Goal: Check status: Check status

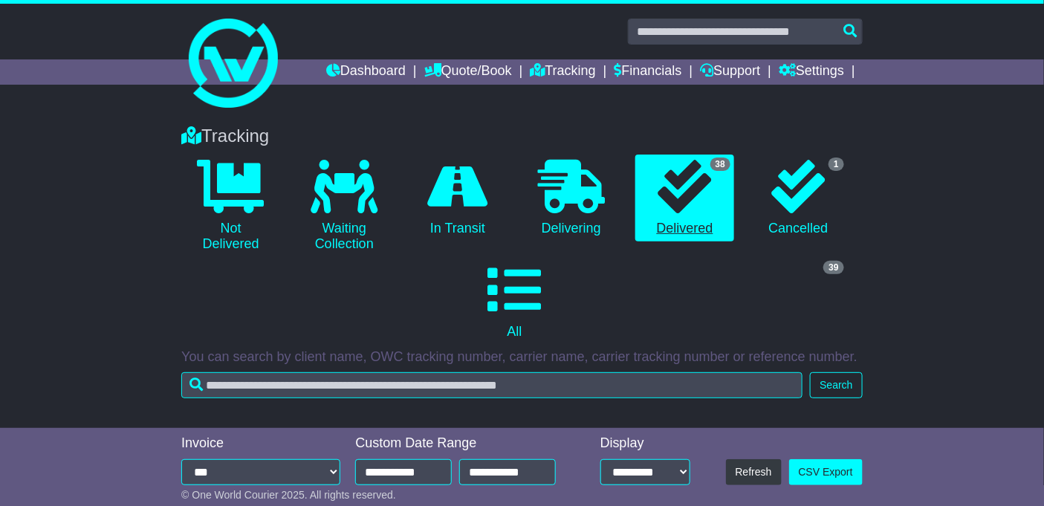
click at [687, 179] on icon at bounding box center [685, 187] width 54 height 54
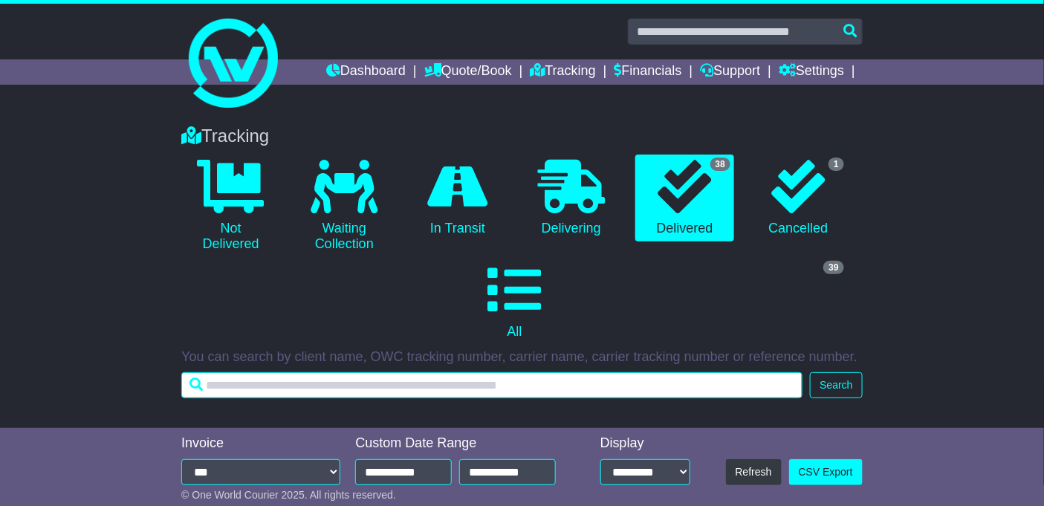
click at [215, 388] on input "text" at bounding box center [491, 385] width 621 height 26
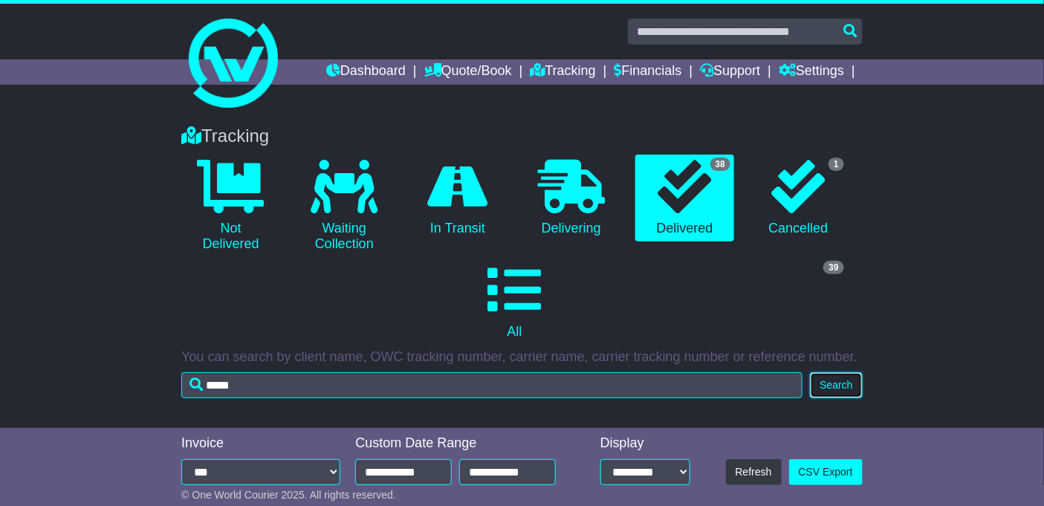
click at [831, 387] on button "Search" at bounding box center [836, 385] width 52 height 26
click at [665, 189] on icon at bounding box center [685, 187] width 54 height 54
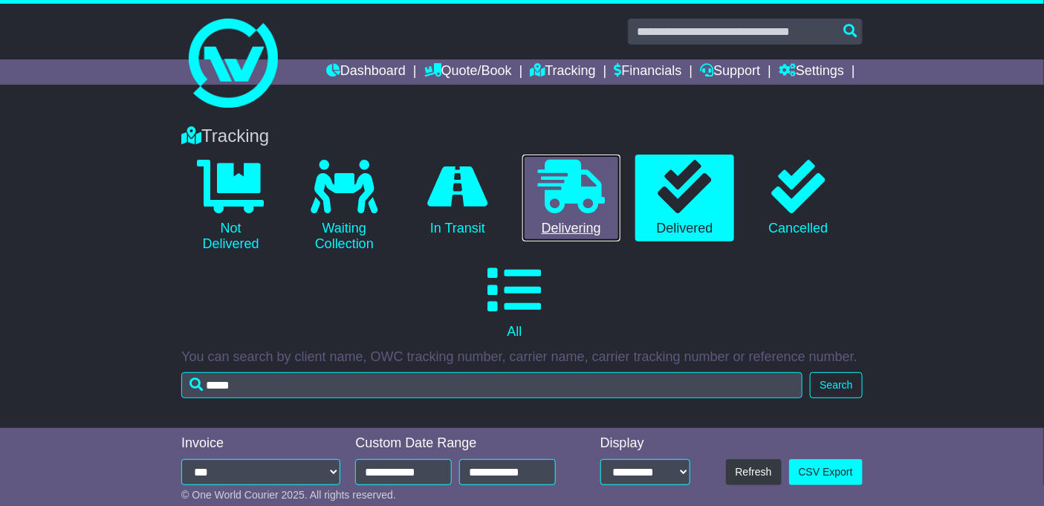
click at [589, 196] on icon at bounding box center [571, 187] width 67 height 54
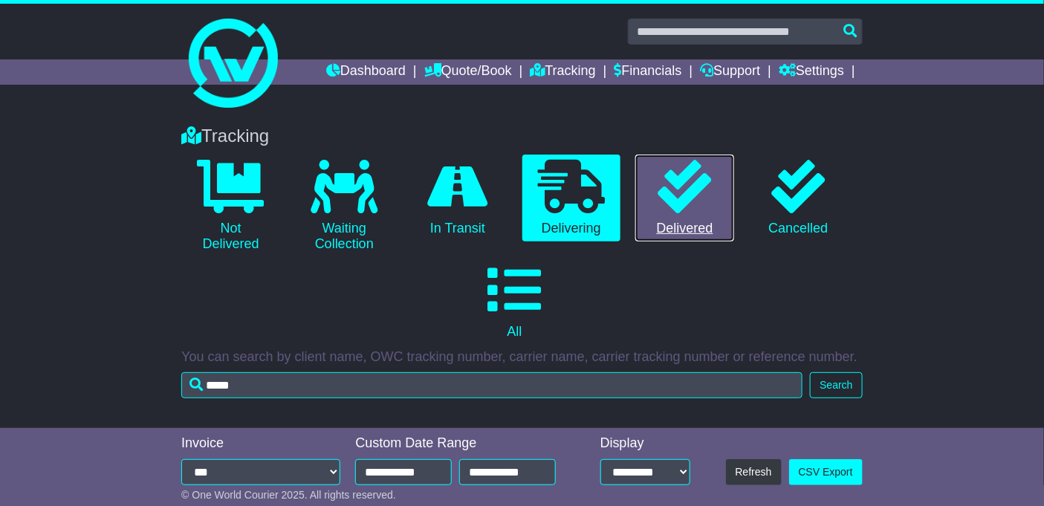
click at [676, 187] on icon at bounding box center [685, 187] width 54 height 54
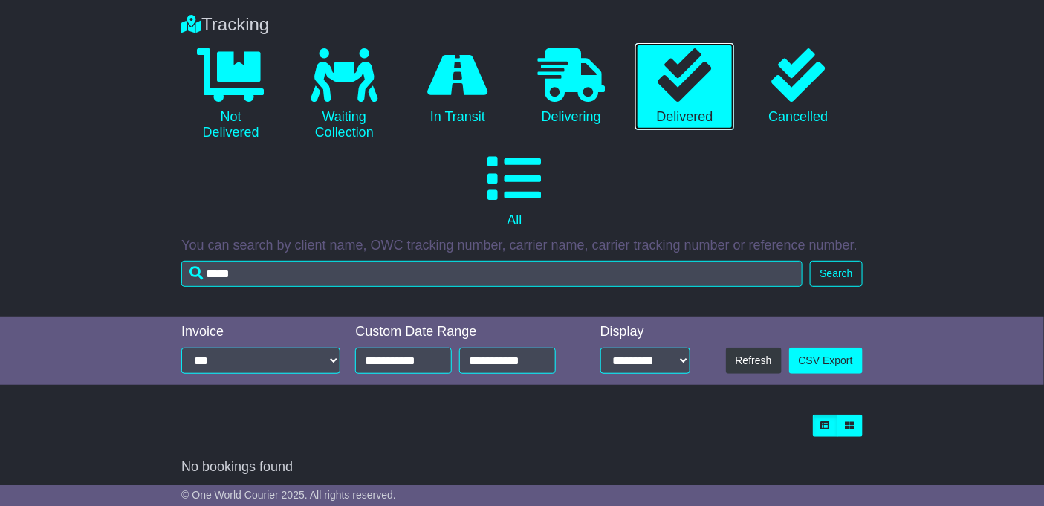
scroll to position [117, 0]
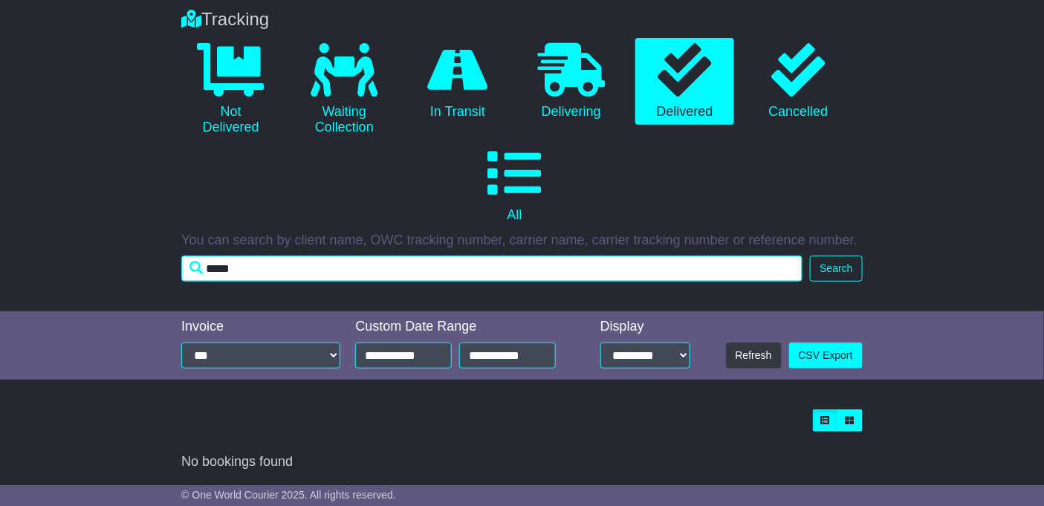
click at [253, 269] on input "*****" at bounding box center [491, 269] width 621 height 26
type input "*"
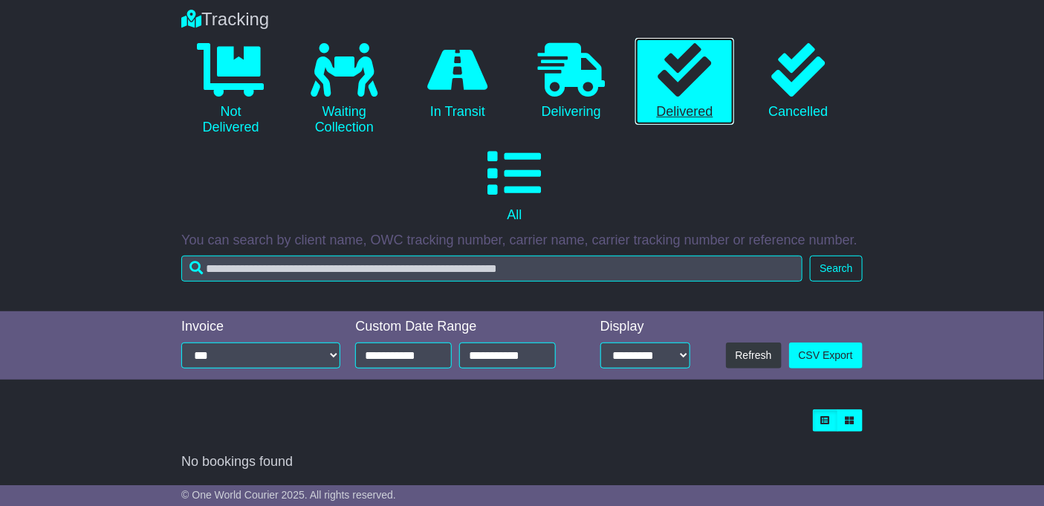
click at [711, 79] on icon at bounding box center [685, 70] width 54 height 54
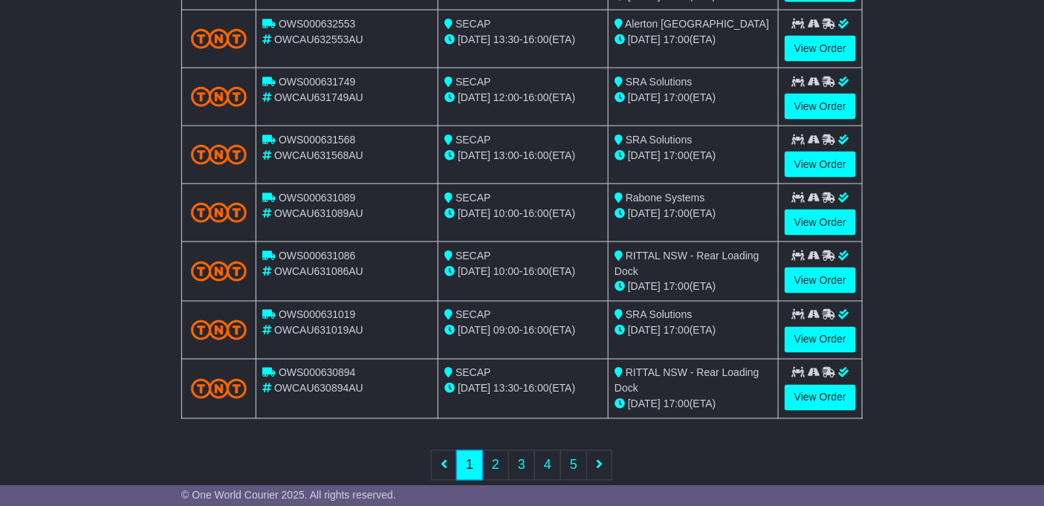
scroll to position [671, 0]
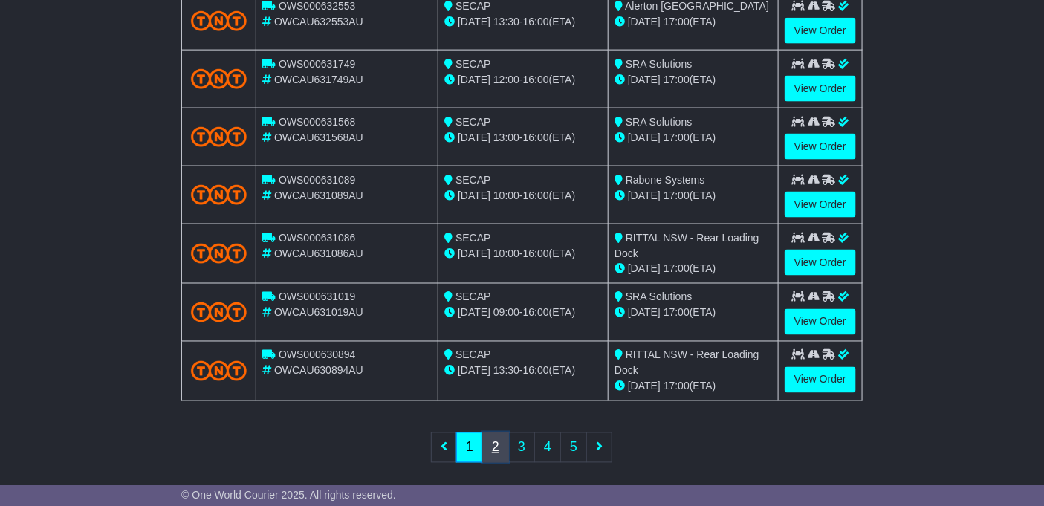
click at [496, 434] on link "2" at bounding box center [495, 447] width 27 height 30
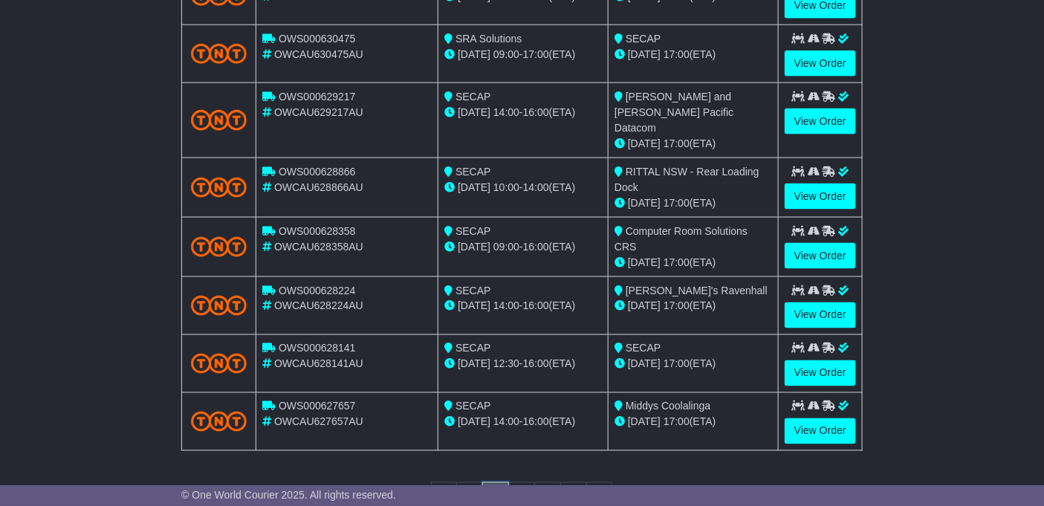
scroll to position [673, 0]
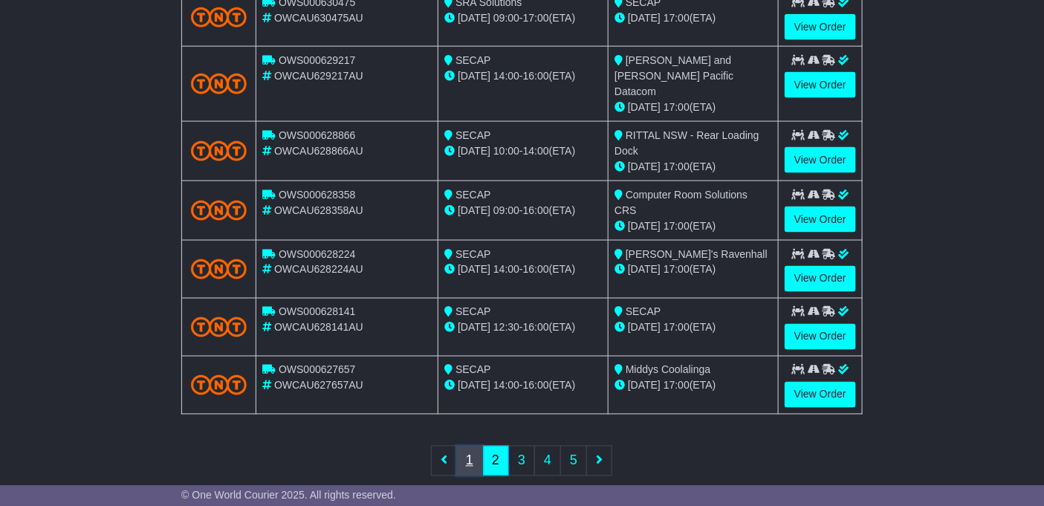
click at [470, 446] on link "1" at bounding box center [469, 461] width 27 height 30
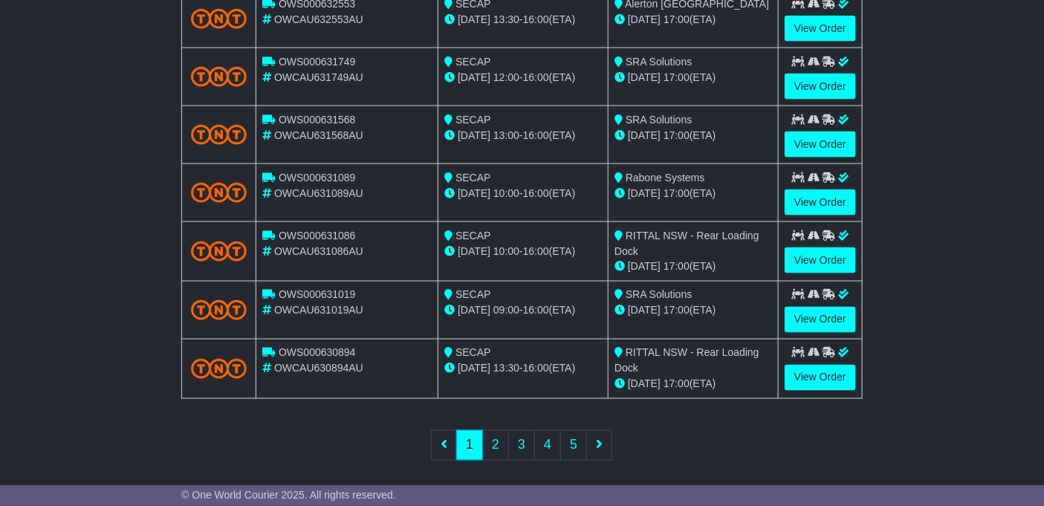
click at [675, 363] on div "RITTAL NSW - Rear Loading Dock" at bounding box center [694, 361] width 158 height 31
click at [821, 368] on link "View Order" at bounding box center [820, 378] width 71 height 26
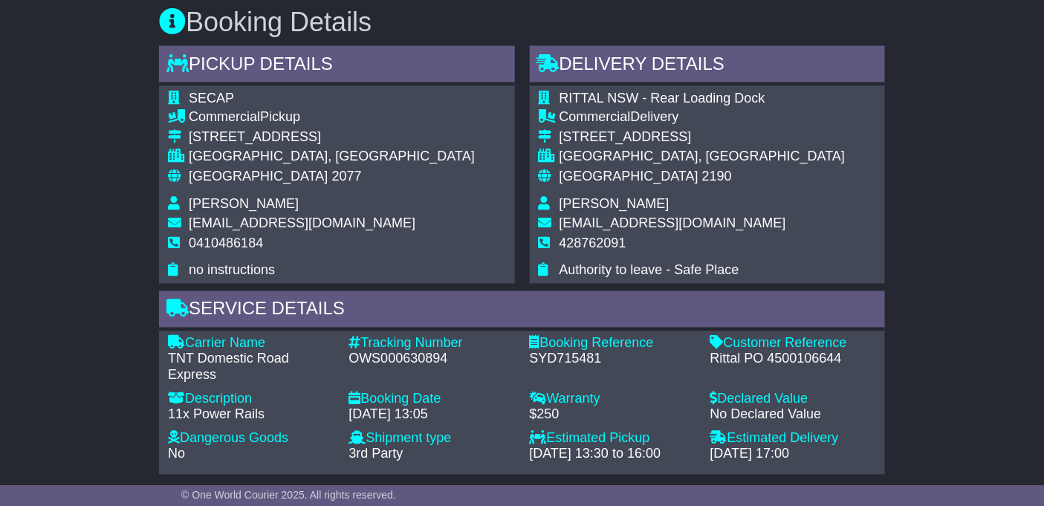
scroll to position [840, 0]
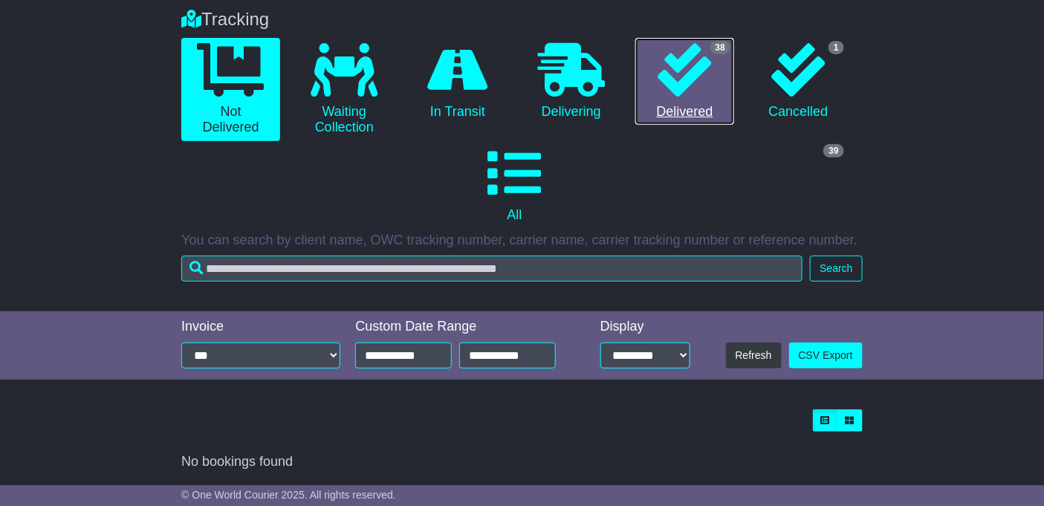
click at [675, 59] on icon at bounding box center [685, 70] width 54 height 54
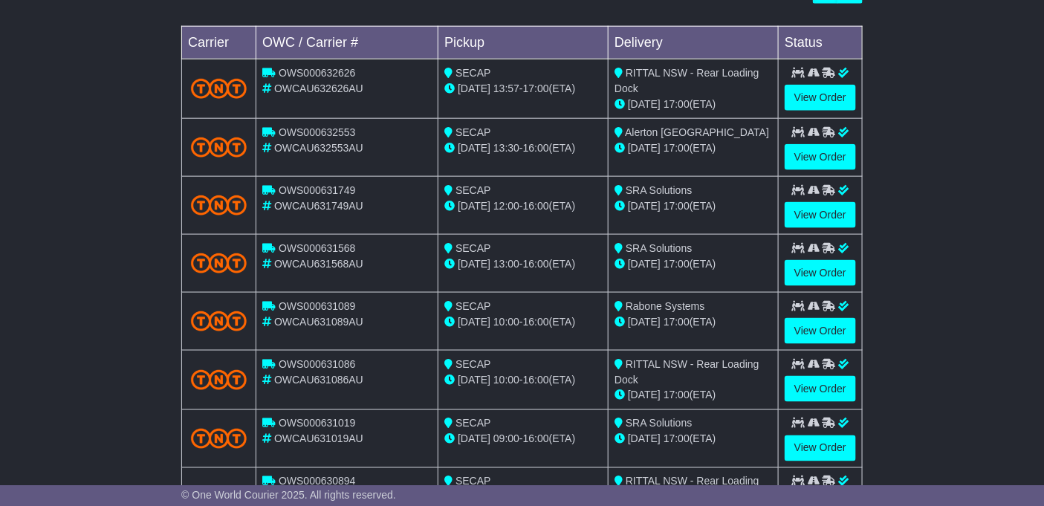
scroll to position [675, 0]
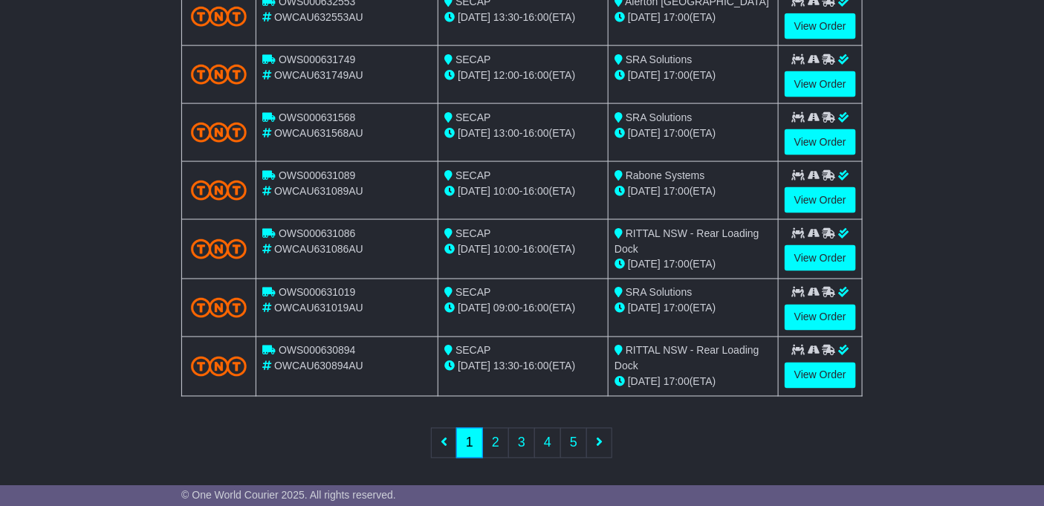
click at [673, 309] on div "11 Aug 17:00 (ETA)" at bounding box center [694, 309] width 158 height 16
click at [822, 310] on link "View Order" at bounding box center [820, 318] width 71 height 26
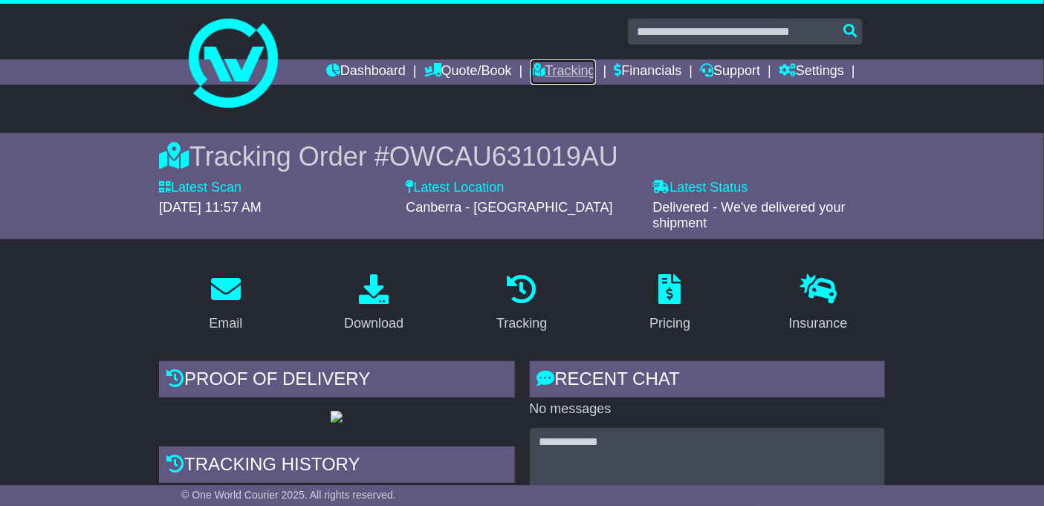
click at [552, 71] on link "Tracking" at bounding box center [563, 71] width 65 height 25
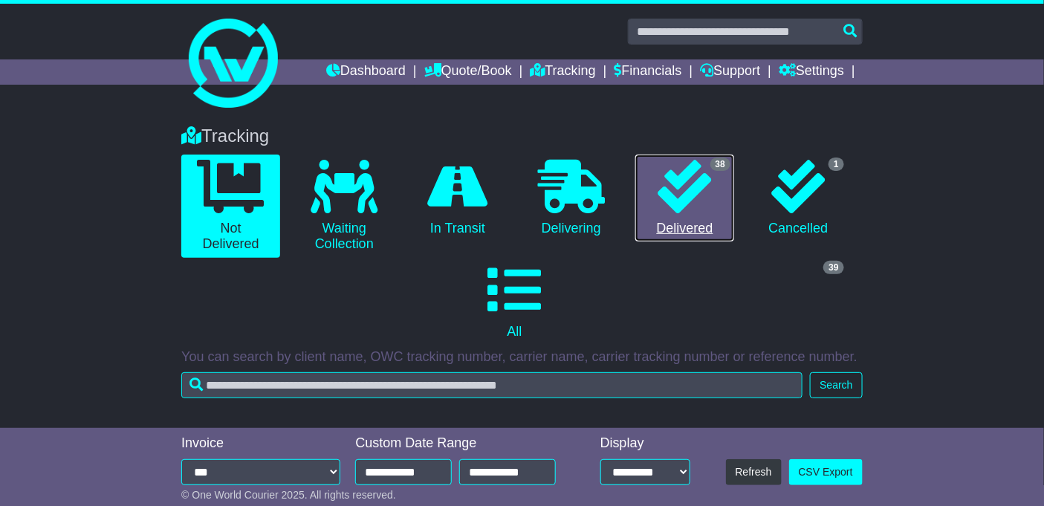
click at [667, 169] on icon at bounding box center [685, 187] width 54 height 54
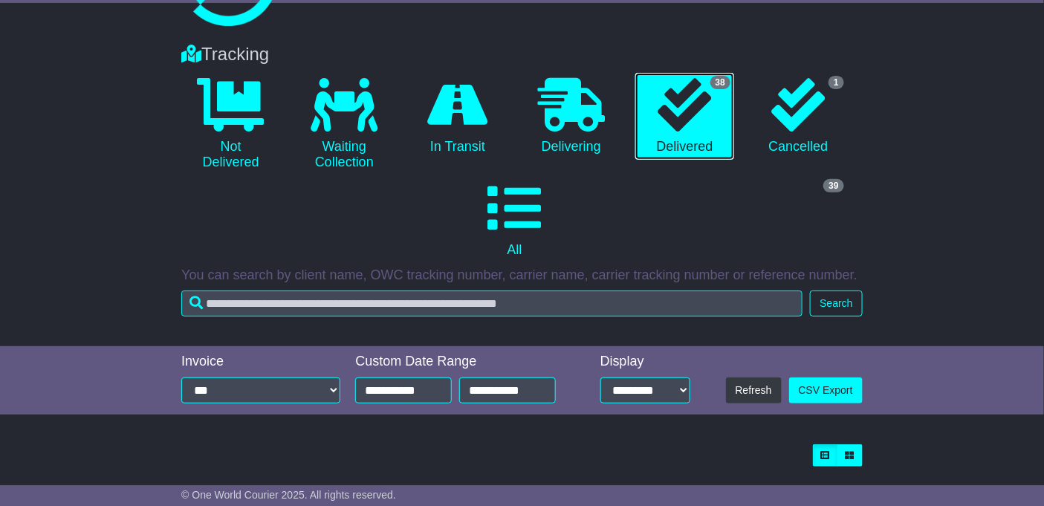
scroll to position [117, 0]
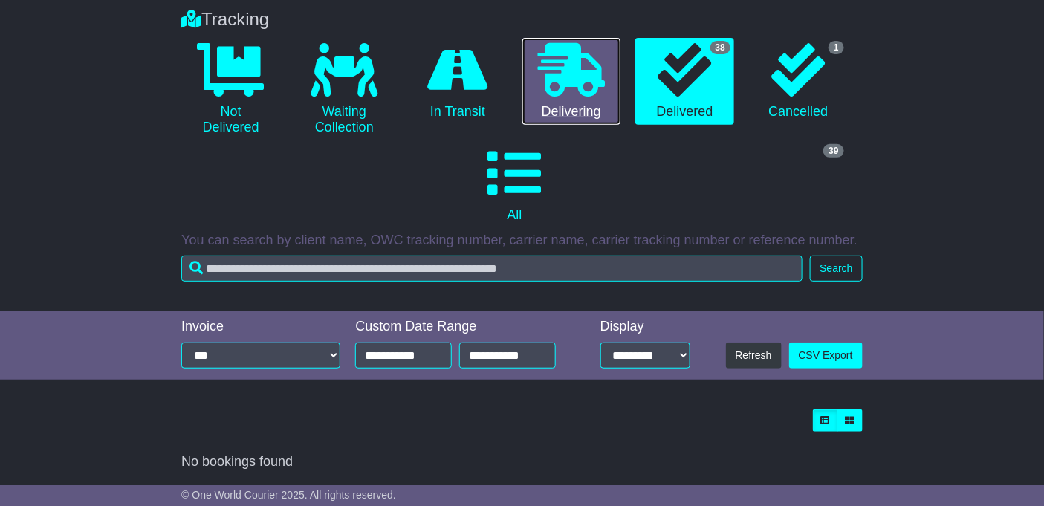
click at [559, 56] on icon at bounding box center [571, 70] width 67 height 54
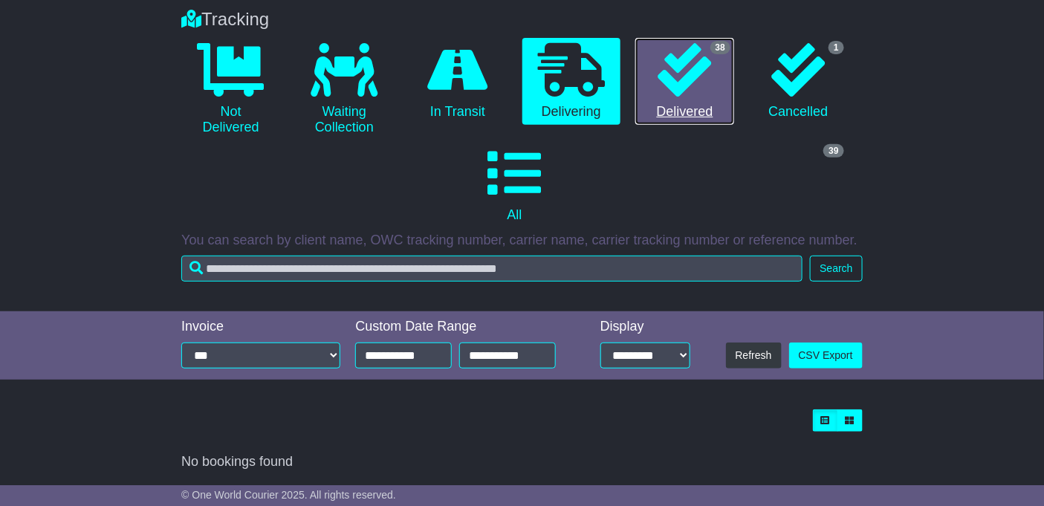
click at [696, 78] on icon at bounding box center [685, 70] width 54 height 54
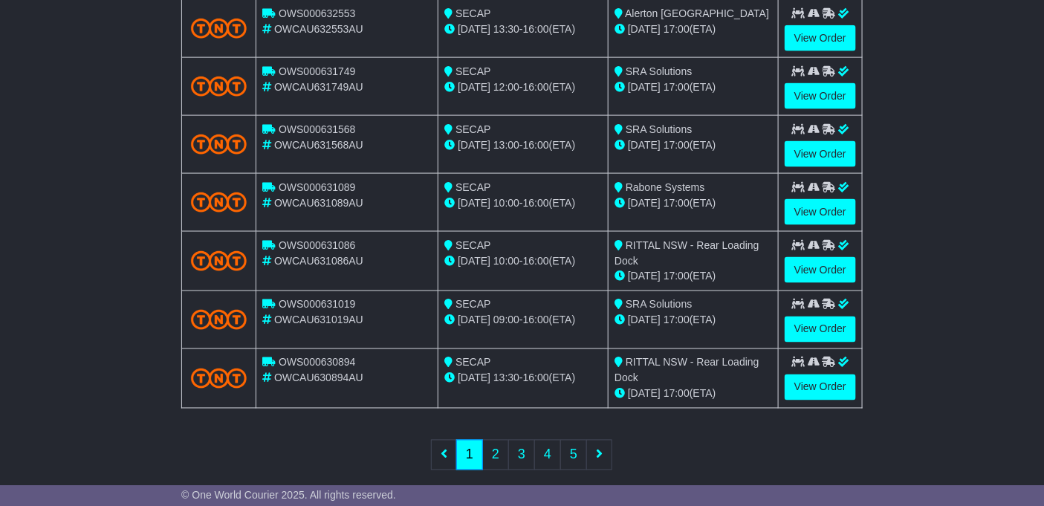
scroll to position [675, 0]
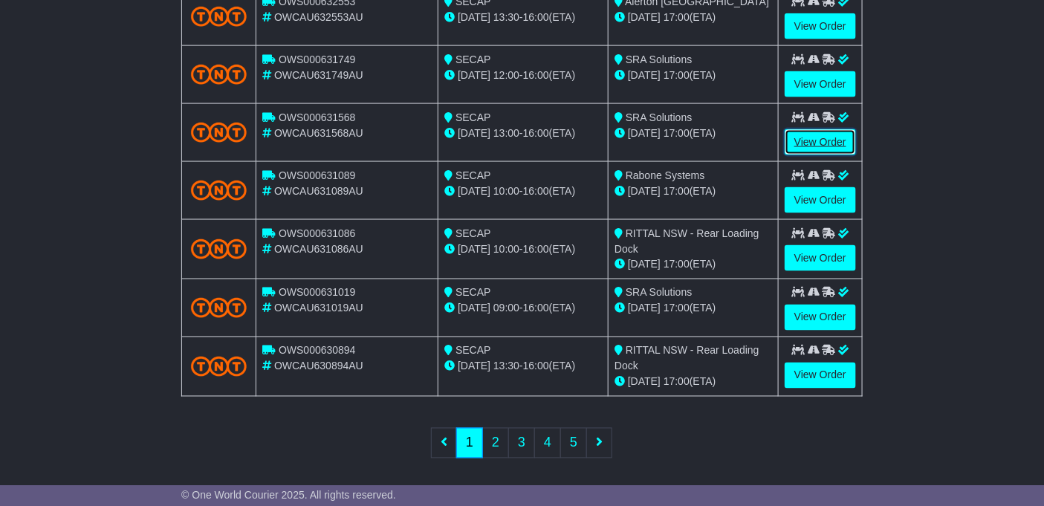
click at [813, 137] on link "View Order" at bounding box center [820, 142] width 71 height 26
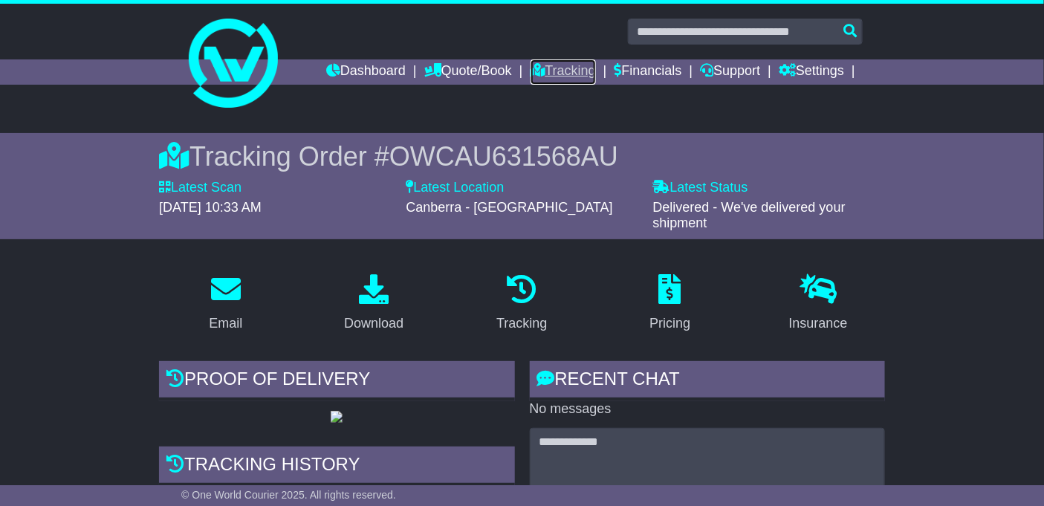
click at [557, 77] on link "Tracking" at bounding box center [563, 71] width 65 height 25
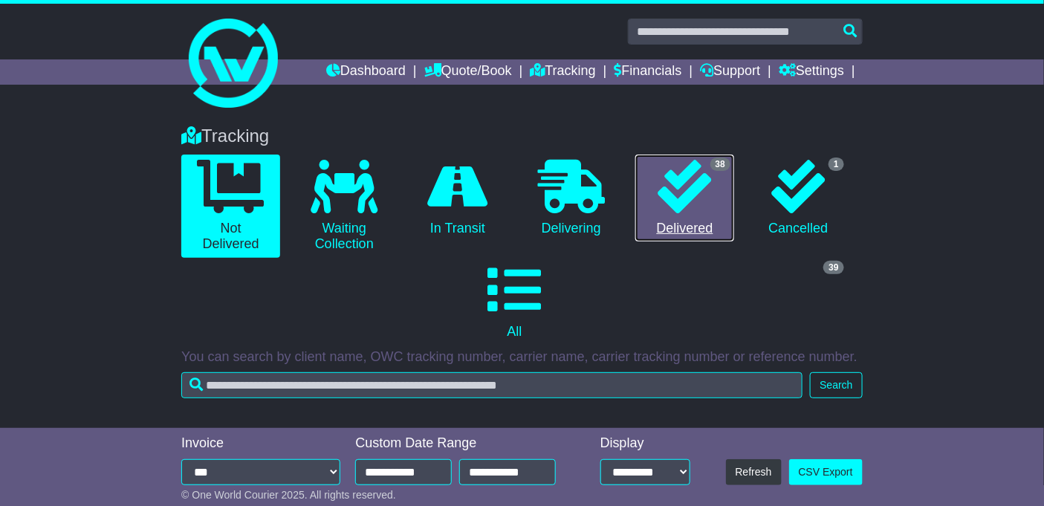
click at [699, 192] on icon at bounding box center [685, 187] width 54 height 54
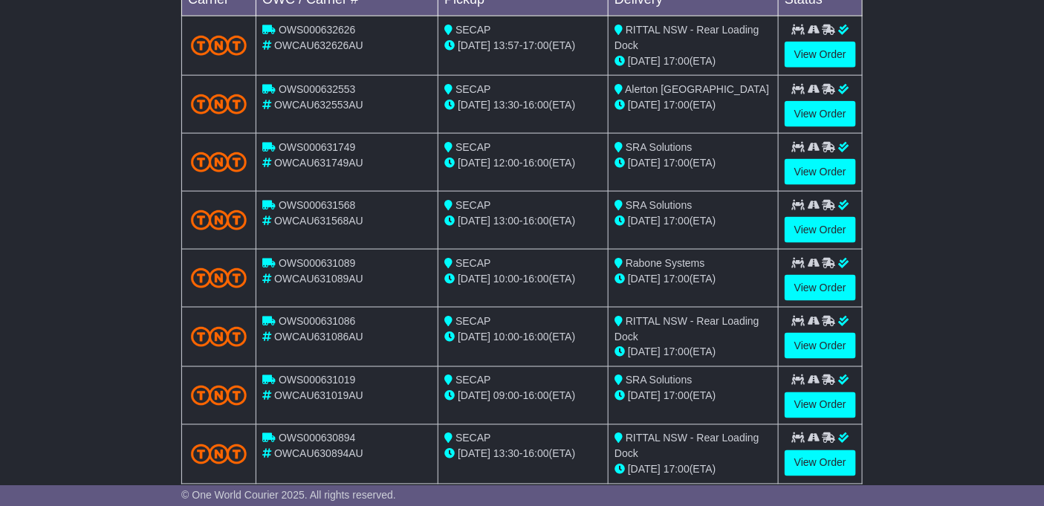
scroll to position [584, 0]
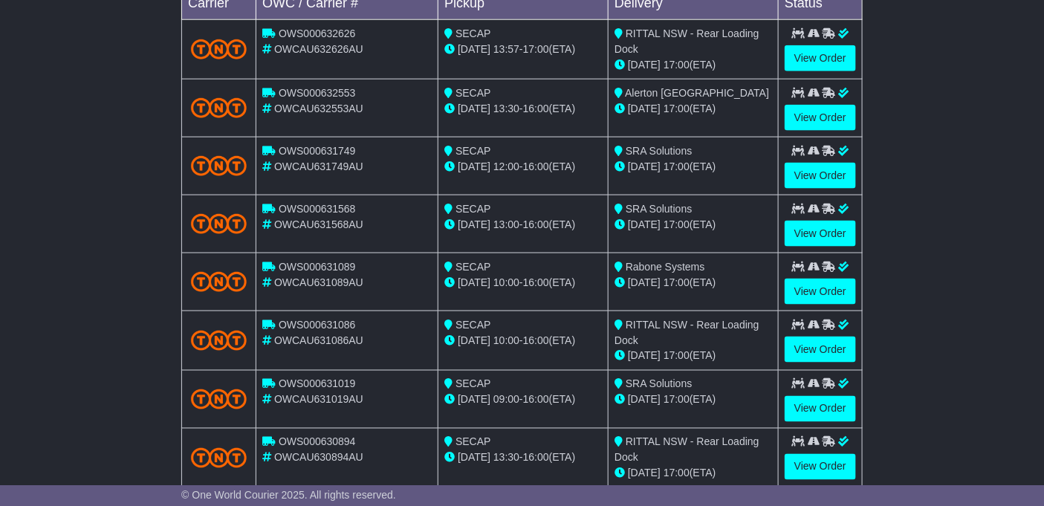
click at [661, 162] on div "11 Aug 17:00 (ETA)" at bounding box center [694, 167] width 158 height 16
click at [811, 172] on link "View Order" at bounding box center [820, 176] width 71 height 26
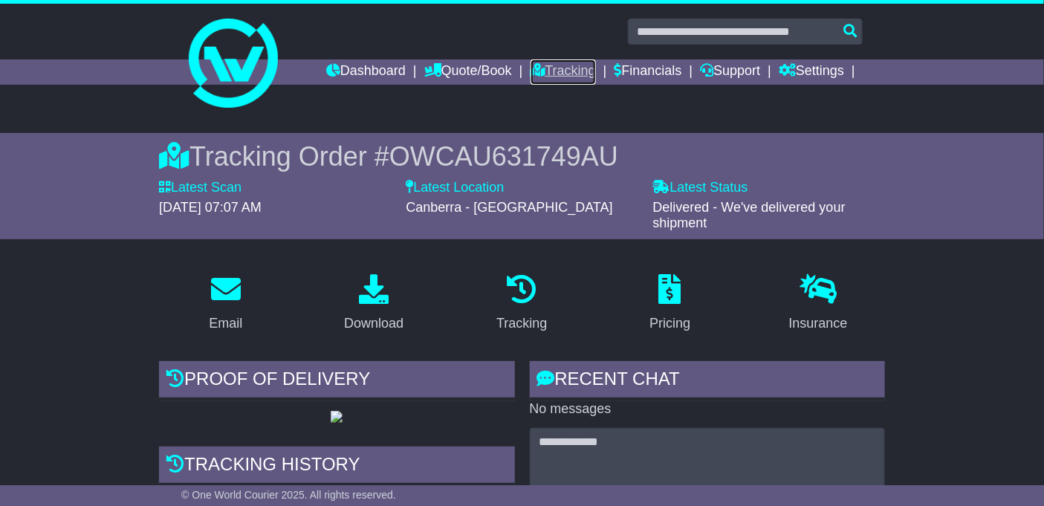
click at [562, 70] on link "Tracking" at bounding box center [563, 71] width 65 height 25
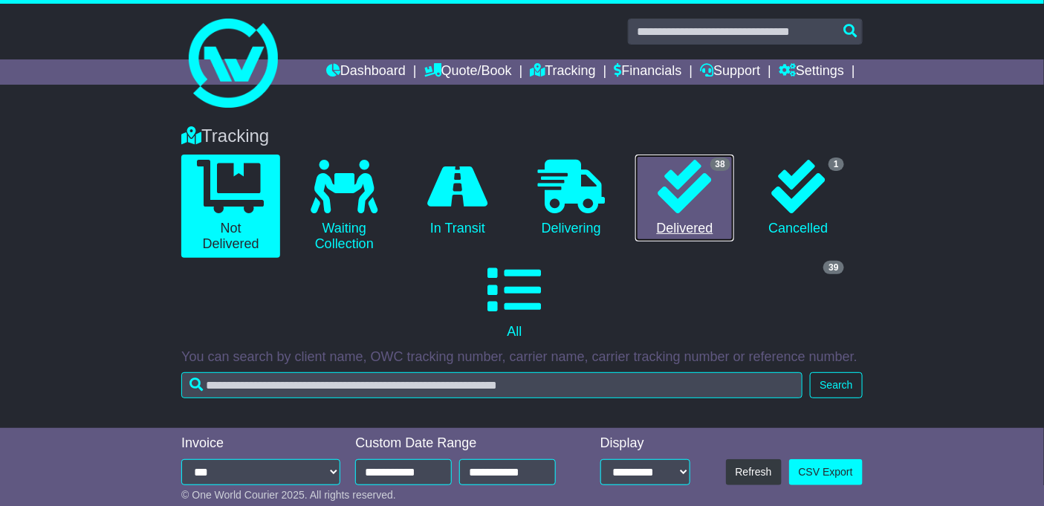
click at [675, 187] on icon at bounding box center [685, 187] width 54 height 54
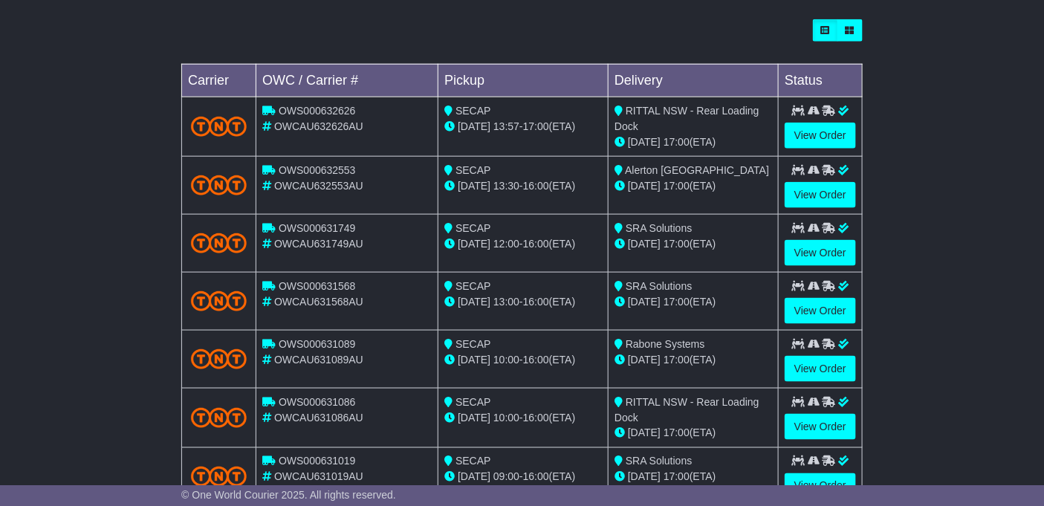
scroll to position [504, 0]
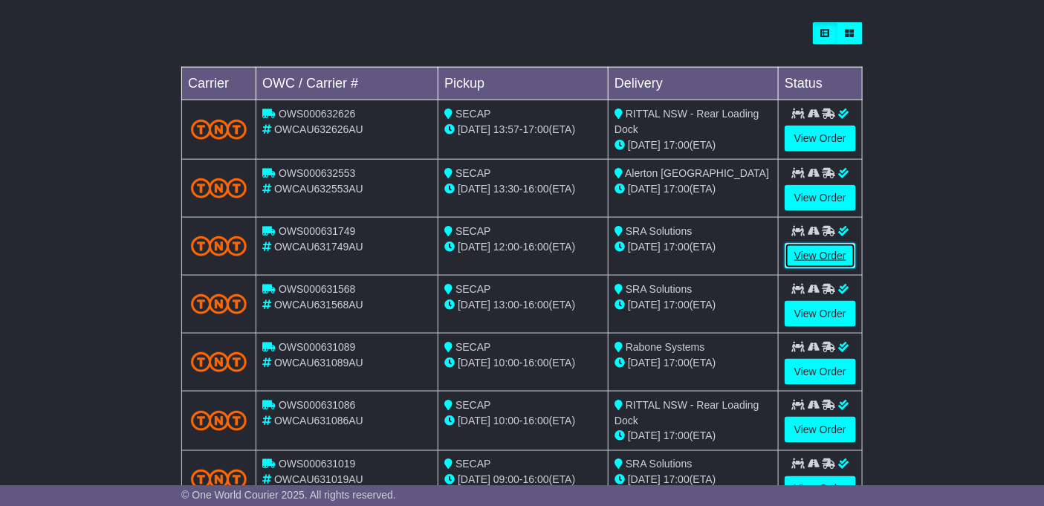
click at [814, 250] on link "View Order" at bounding box center [820, 256] width 71 height 26
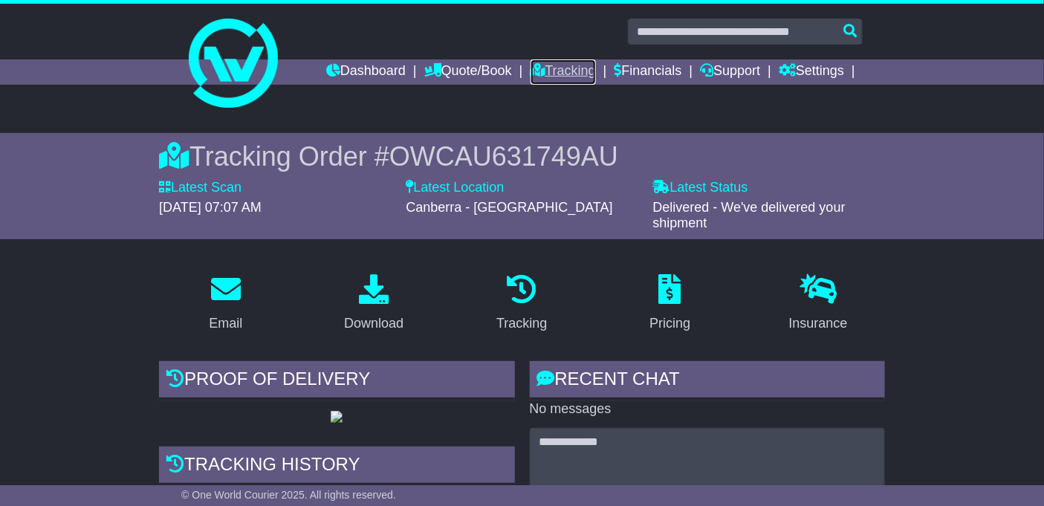
click at [568, 72] on link "Tracking" at bounding box center [563, 71] width 65 height 25
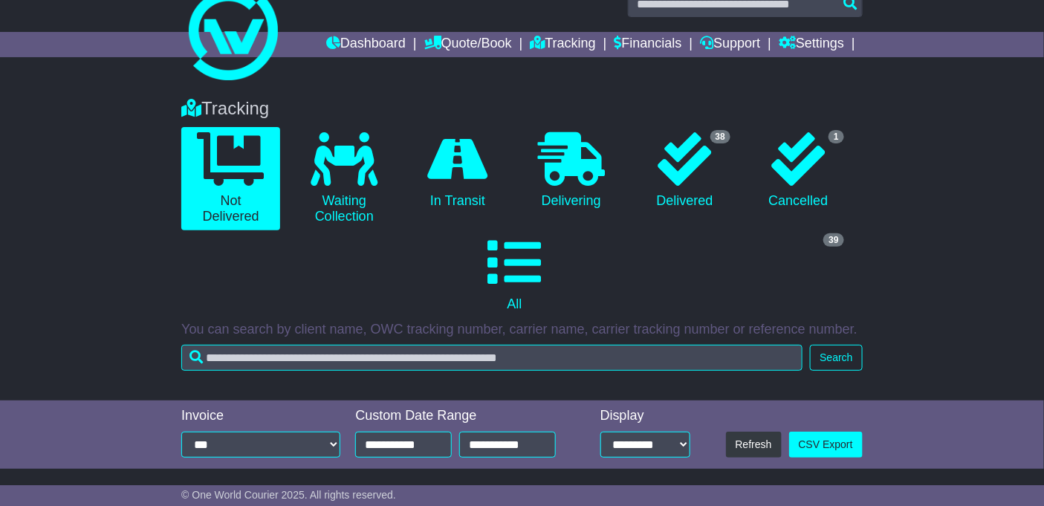
scroll to position [117, 0]
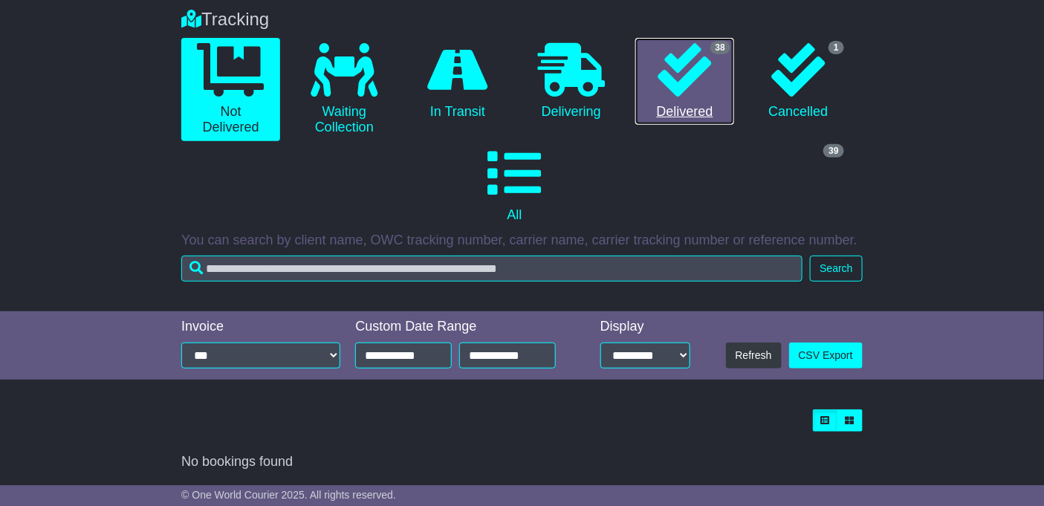
click at [687, 85] on icon at bounding box center [685, 70] width 54 height 54
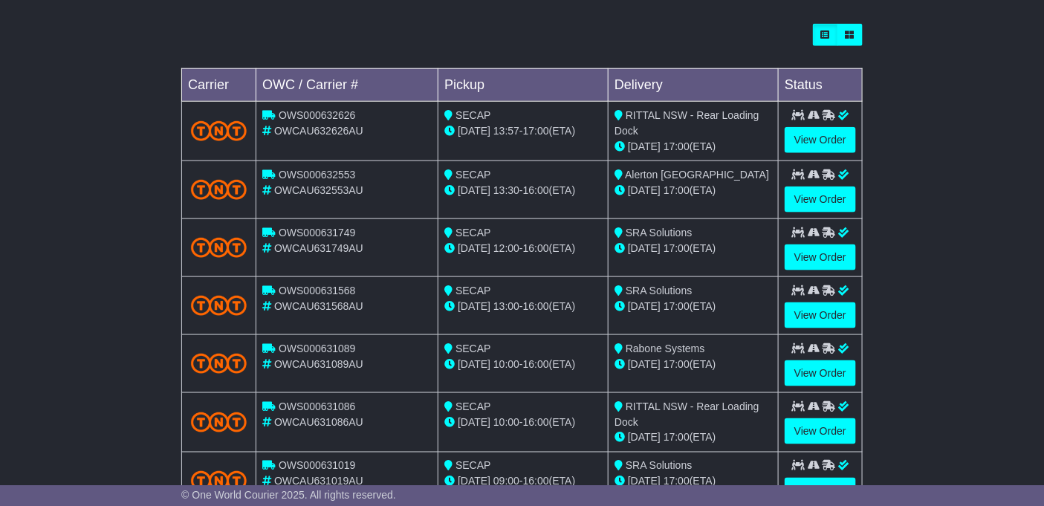
scroll to position [502, 0]
click at [810, 305] on link "View Order" at bounding box center [820, 316] width 71 height 26
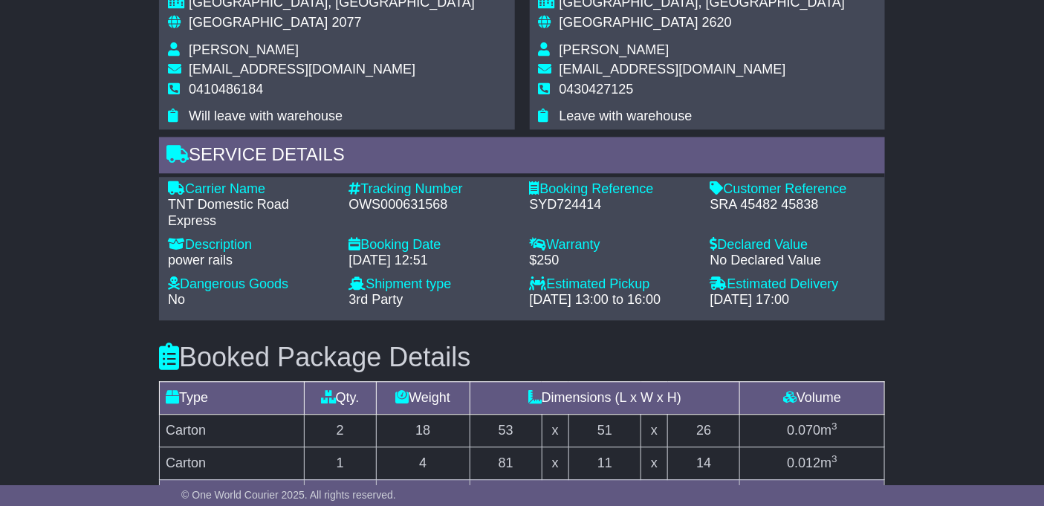
scroll to position [991, 0]
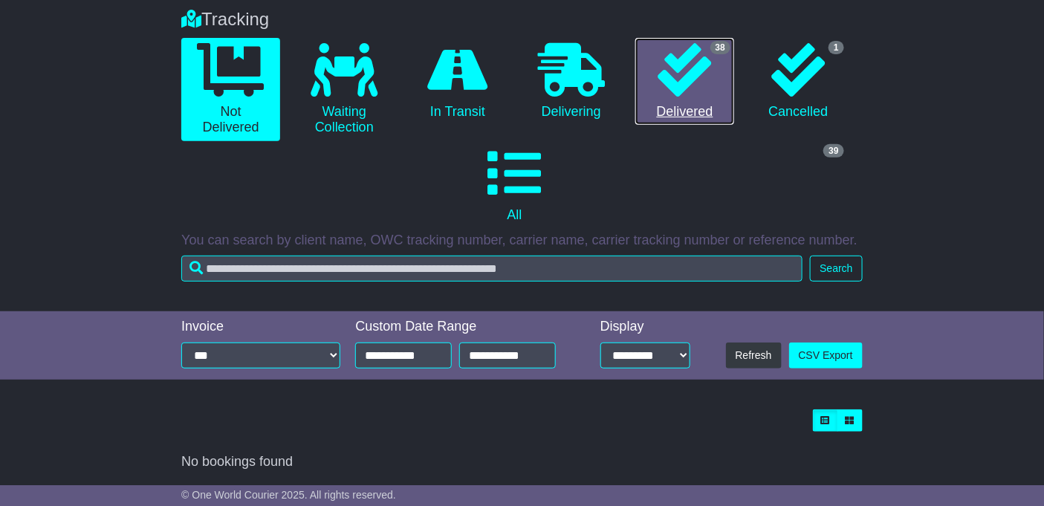
click at [680, 86] on icon at bounding box center [685, 70] width 54 height 54
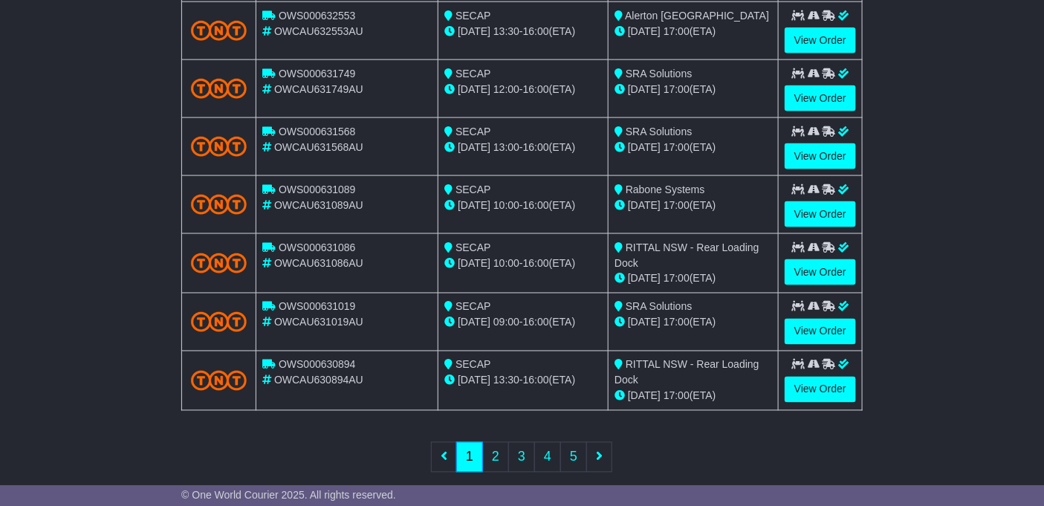
scroll to position [665, 0]
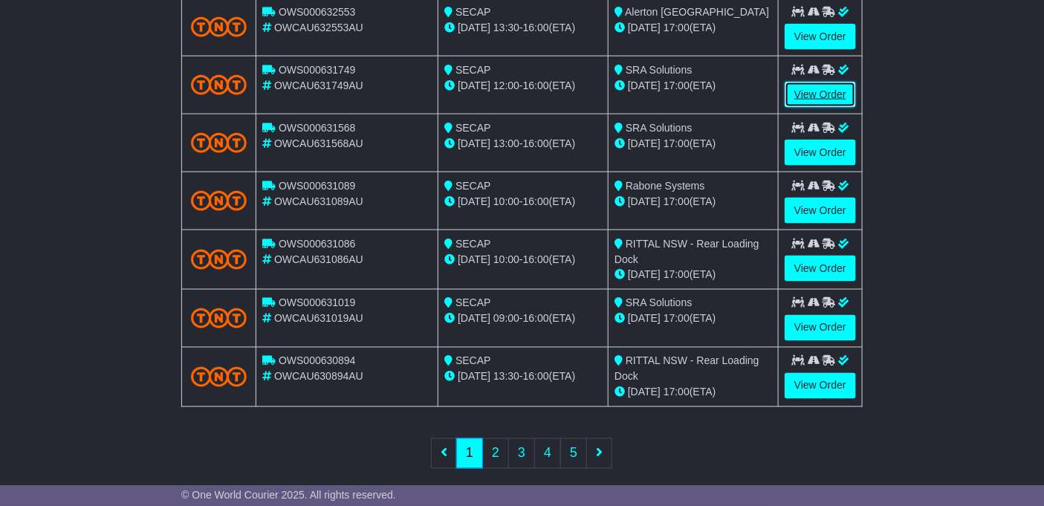
click at [816, 91] on link "View Order" at bounding box center [820, 95] width 71 height 26
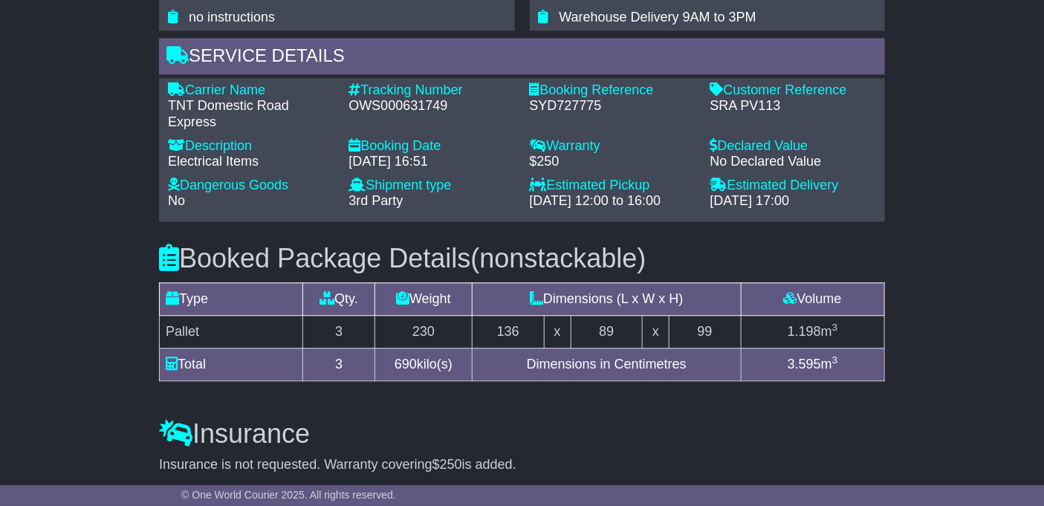
scroll to position [1091, 0]
